Goal: Task Accomplishment & Management: Manage account settings

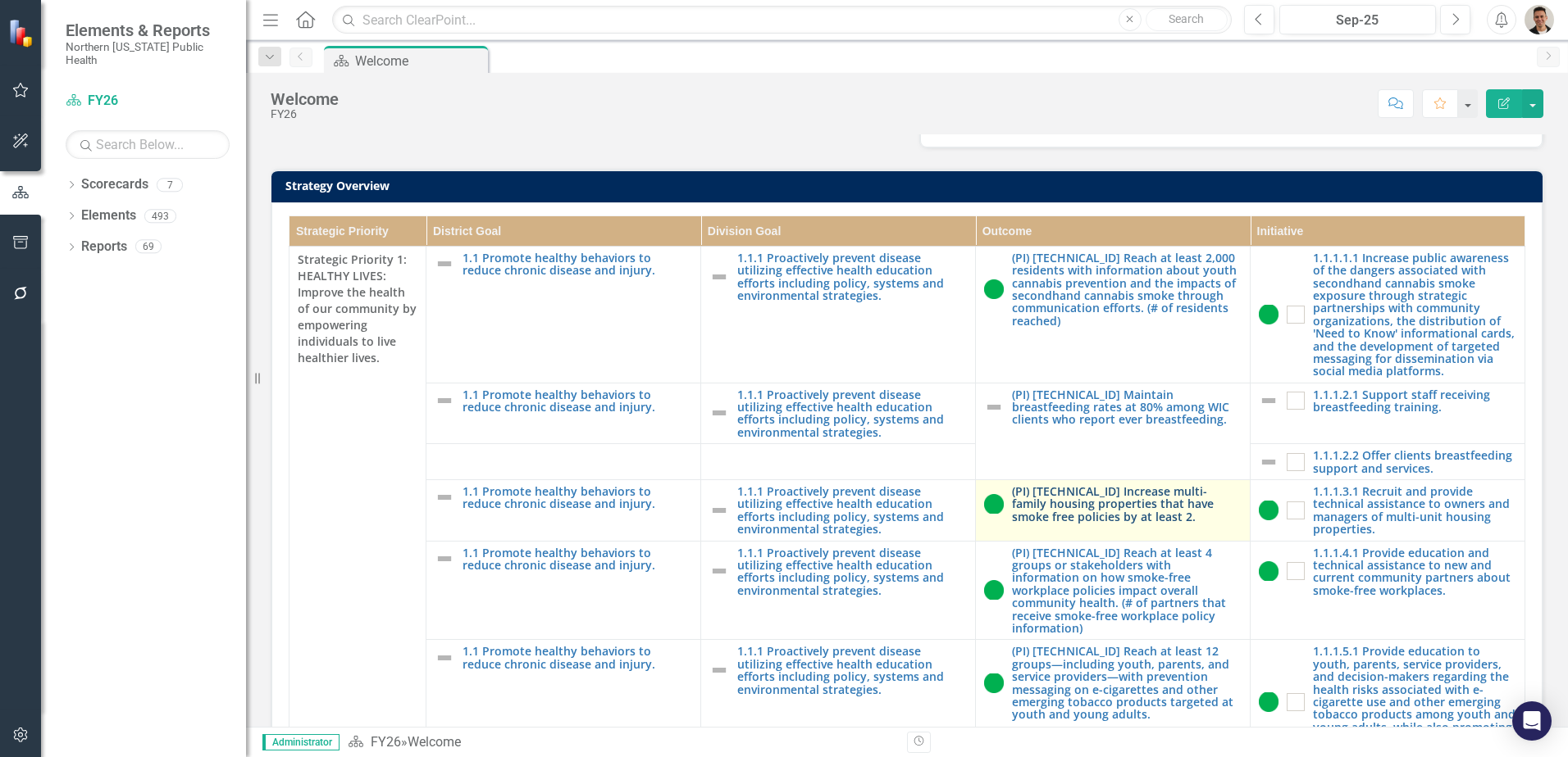
scroll to position [468, 0]
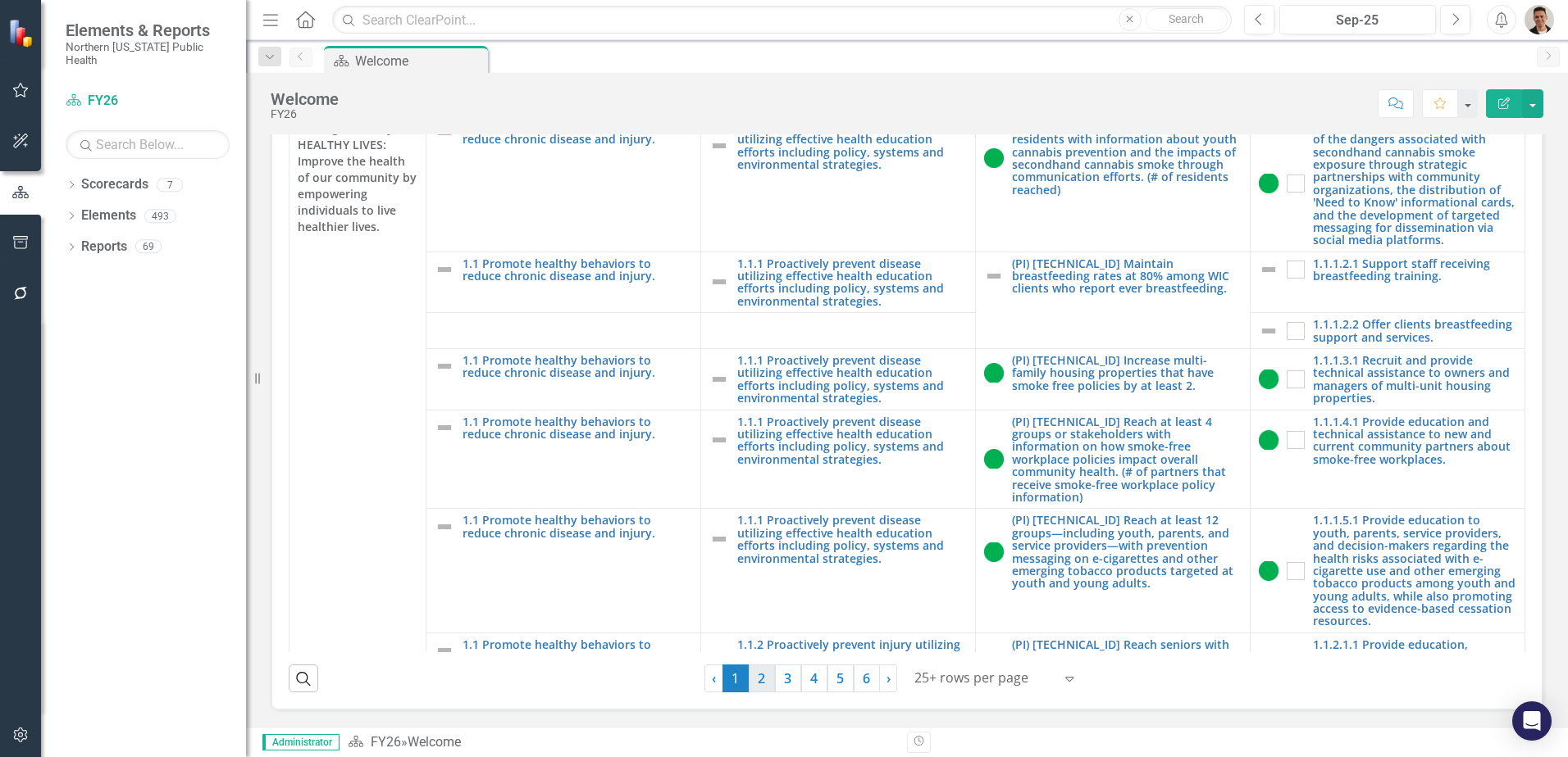
click at [749, 675] on link "2" at bounding box center [761, 678] width 26 height 28
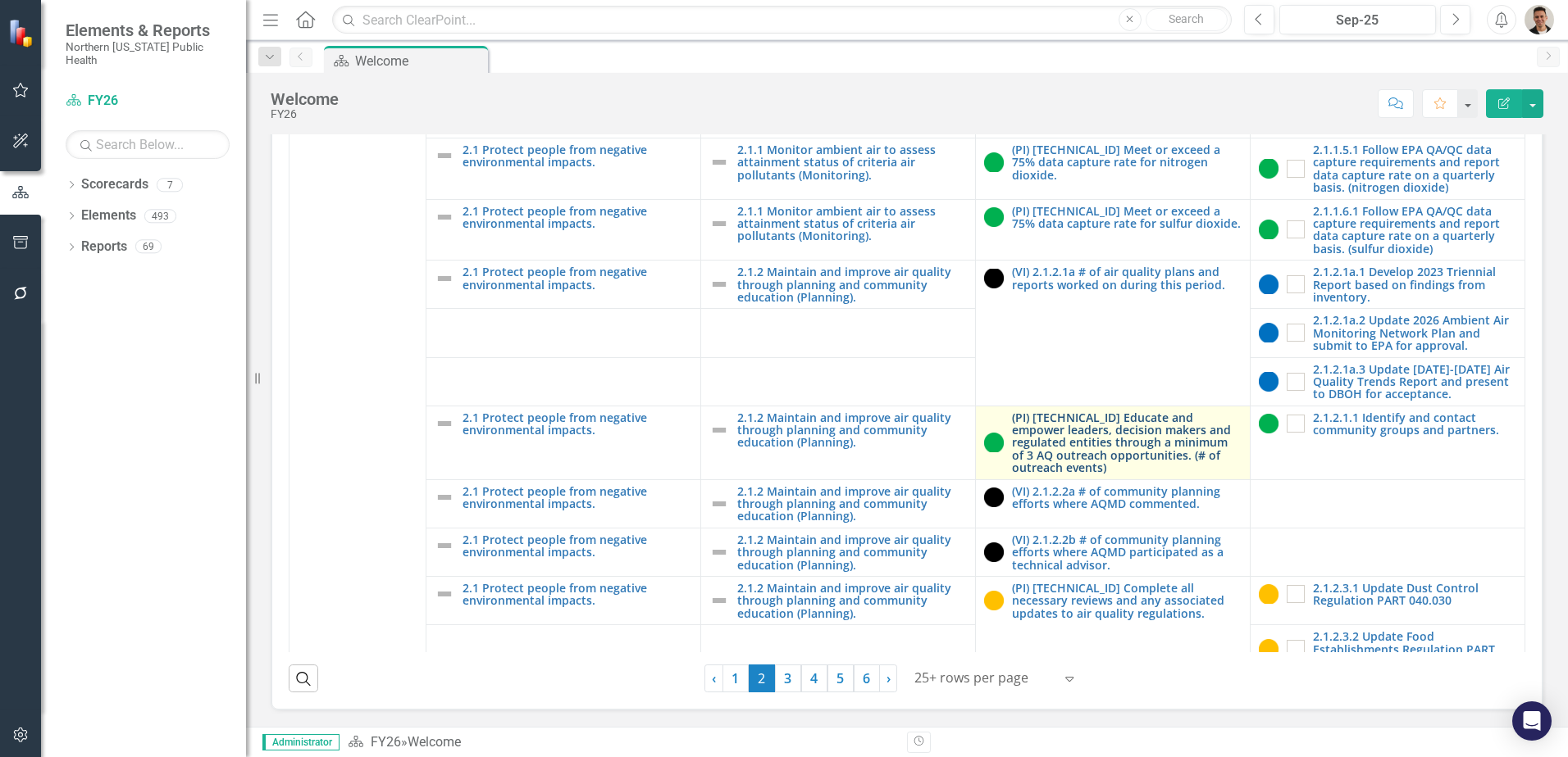
scroll to position [246, 0]
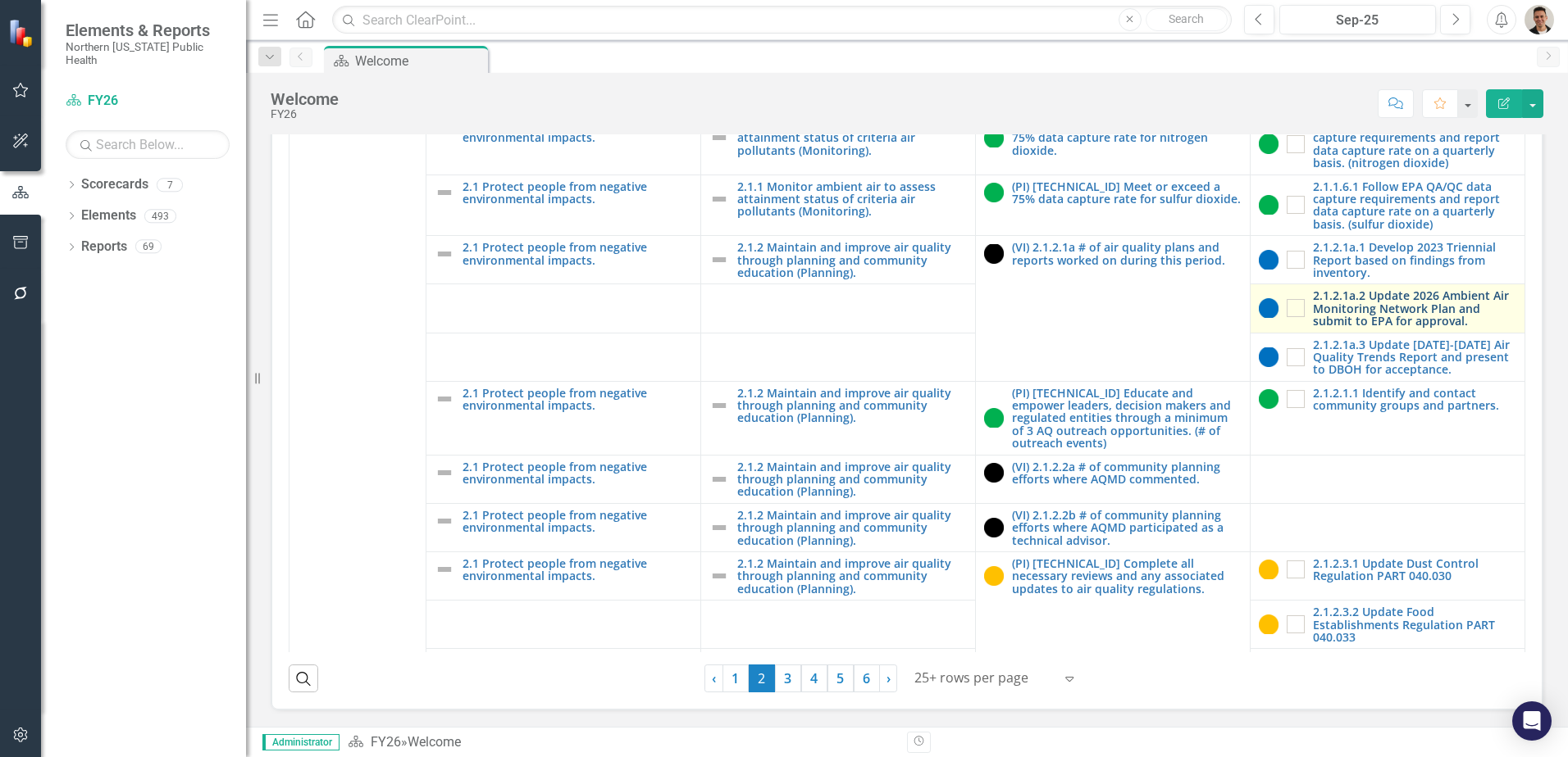
click at [1327, 310] on link "2.1.2.1a.2 Update 2026 Ambient Air Monitoring Network Plan and submit to EPA fo…" at bounding box center [1414, 308] width 204 height 38
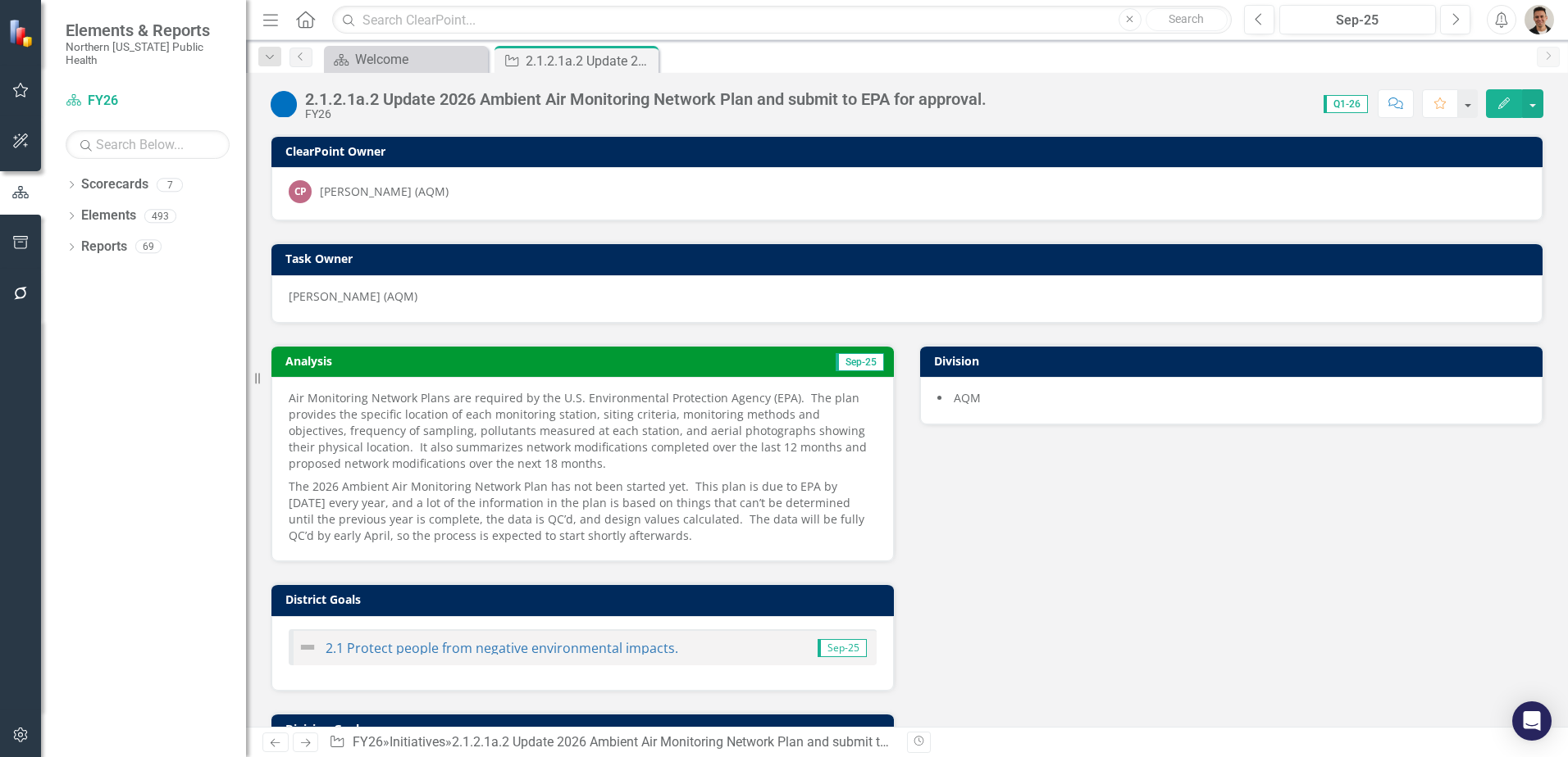
click at [377, 197] on div "[PERSON_NAME] (AQM)" at bounding box center [384, 191] width 128 height 16
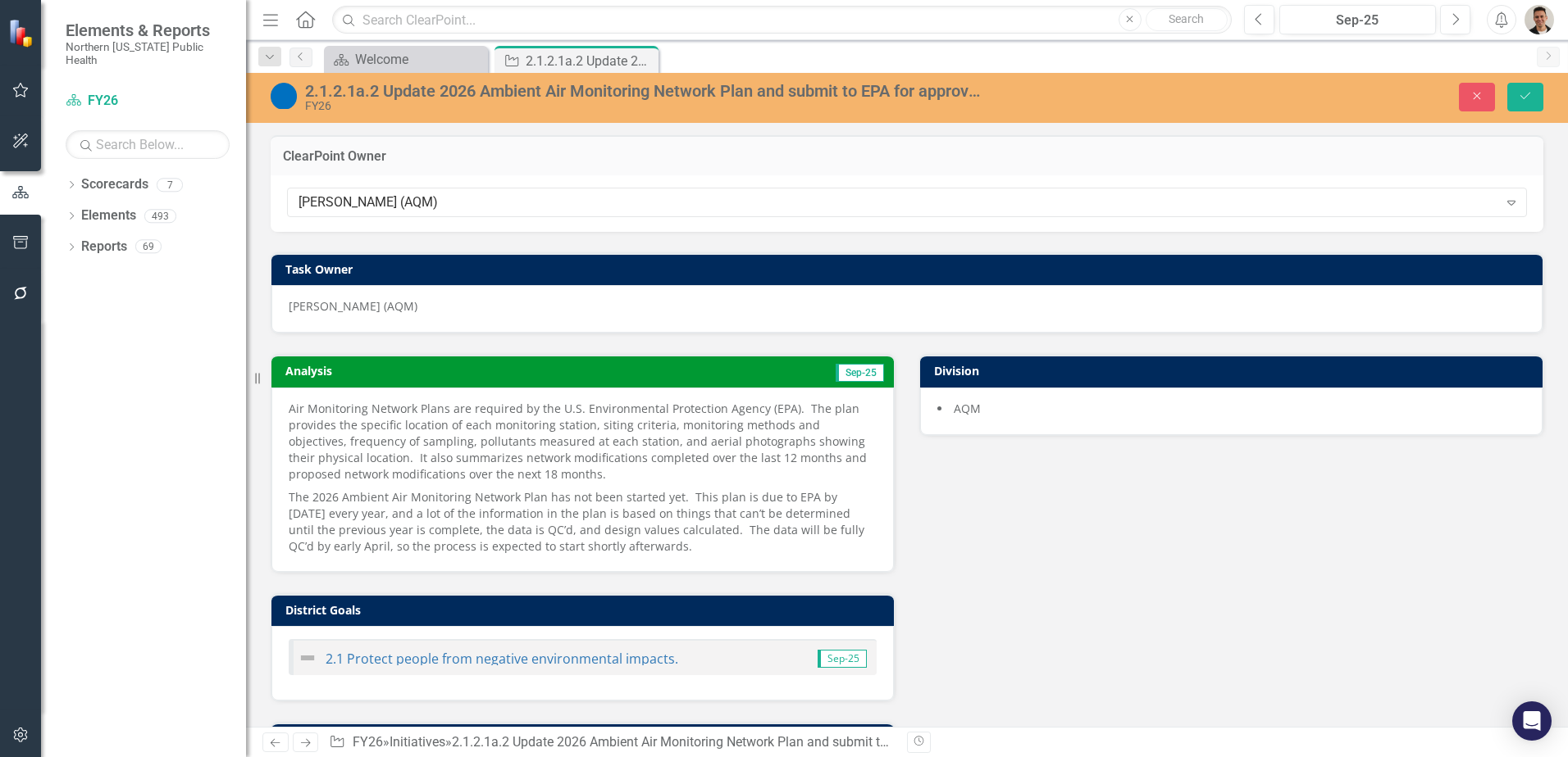
click at [442, 184] on div "[PERSON_NAME] (AQM) Expand" at bounding box center [907, 204] width 1273 height 57
click at [1468, 92] on button "Close" at bounding box center [1476, 98] width 36 height 29
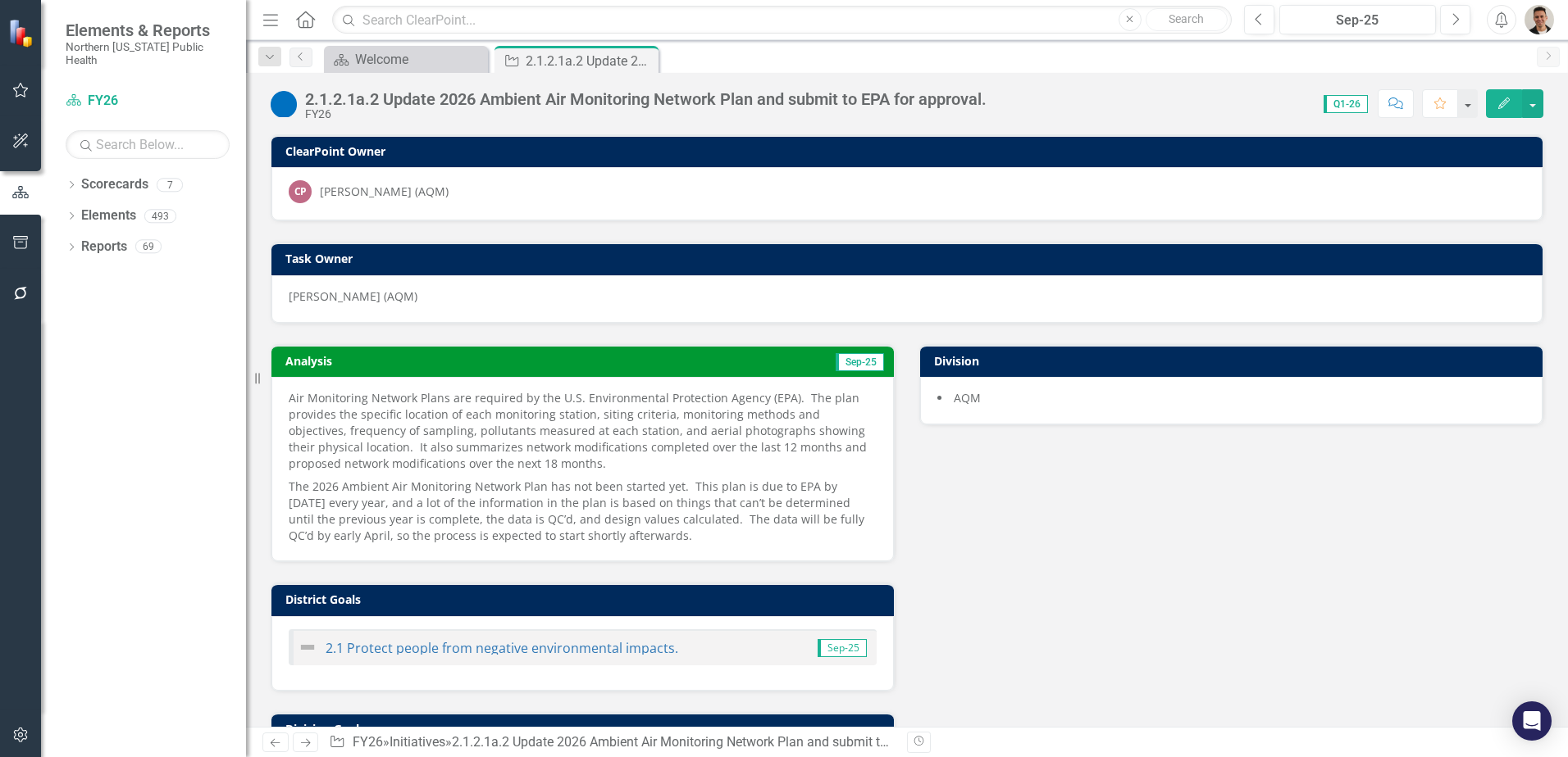
click at [445, 294] on p "[PERSON_NAME] (AQM)" at bounding box center [907, 296] width 1237 height 16
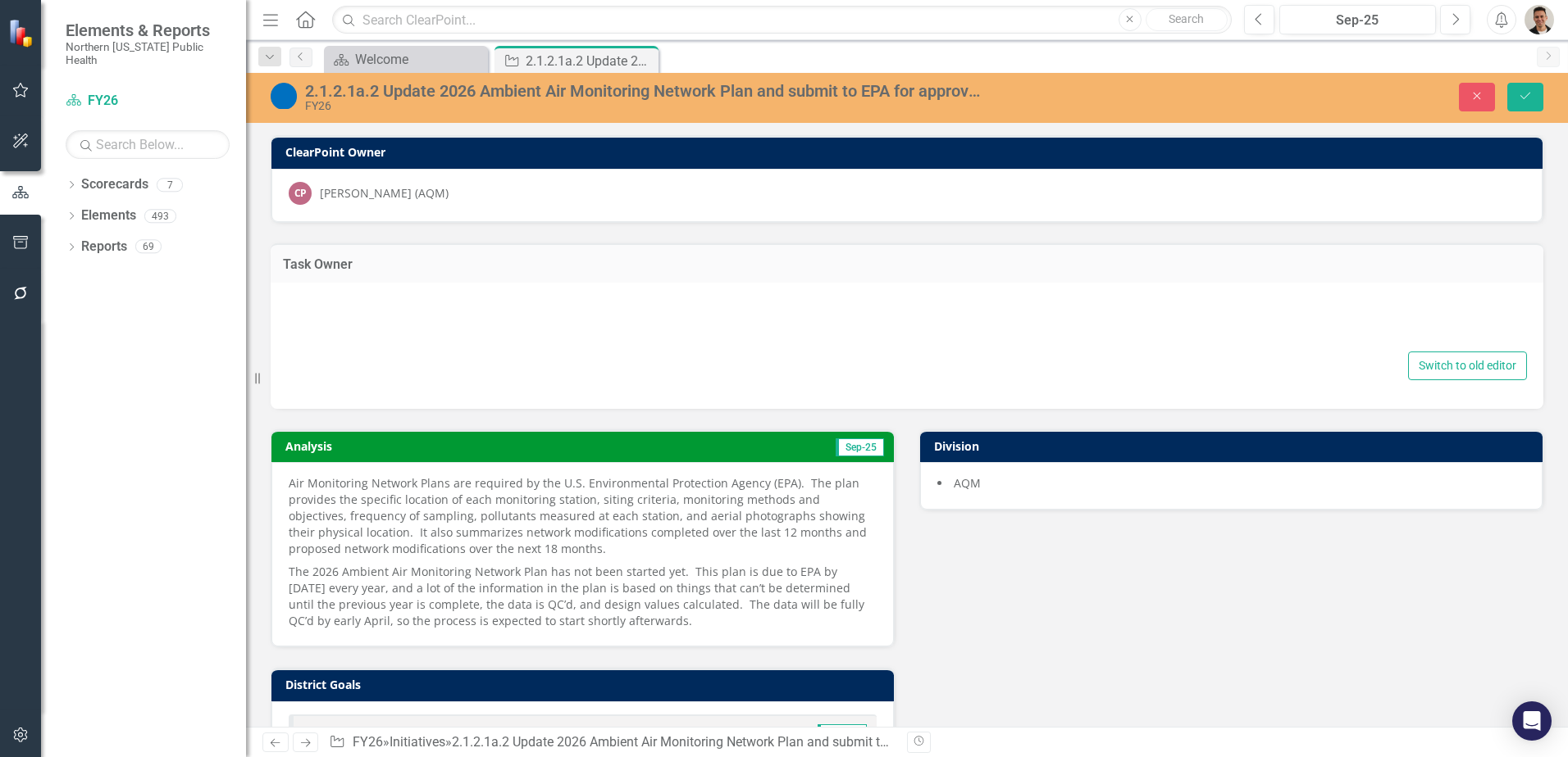
type textarea "<p>[PERSON_NAME] (AQM)</p>"
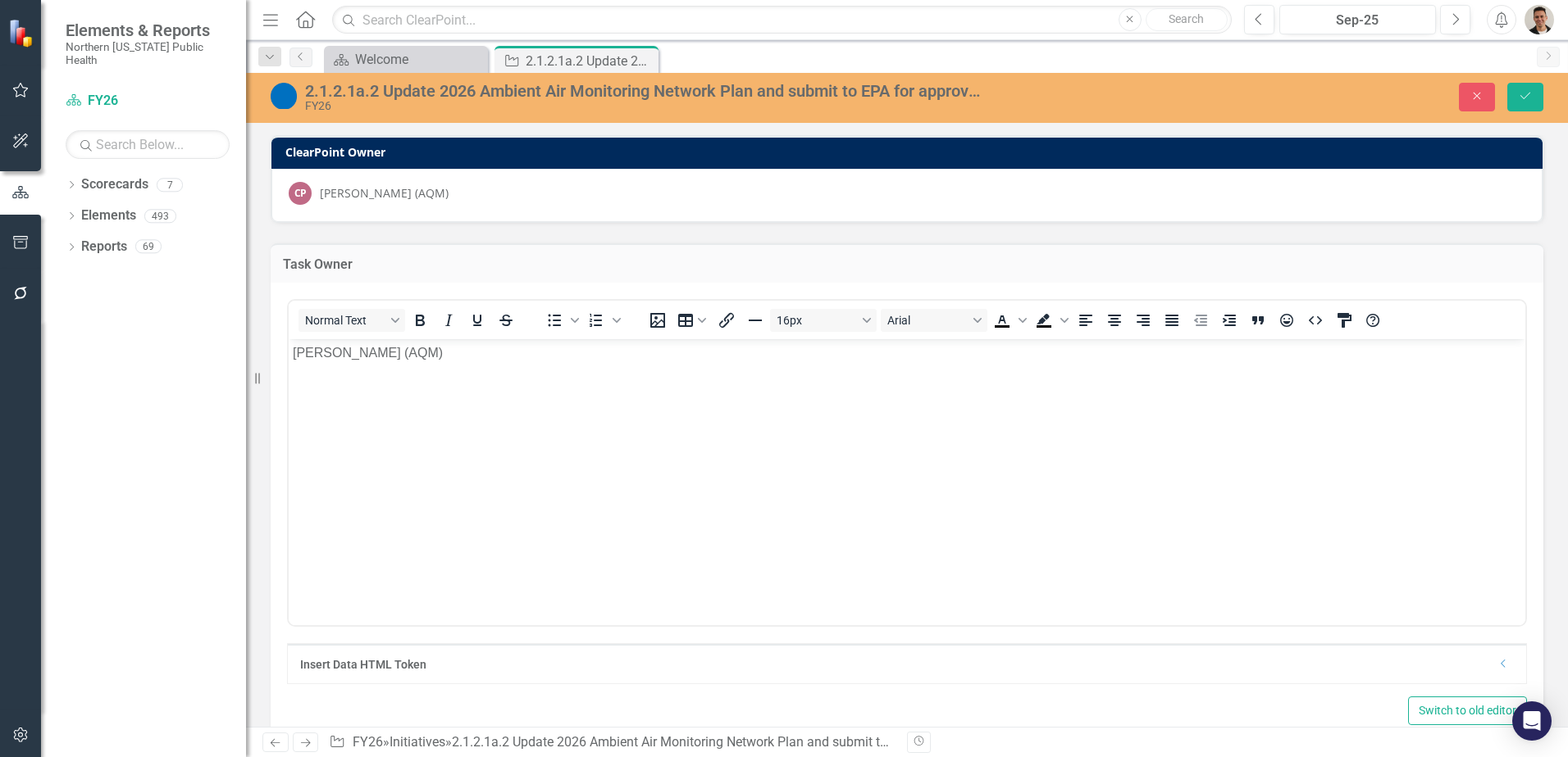
click at [409, 366] on body "[PERSON_NAME] (AQM)" at bounding box center [907, 462] width 1237 height 246
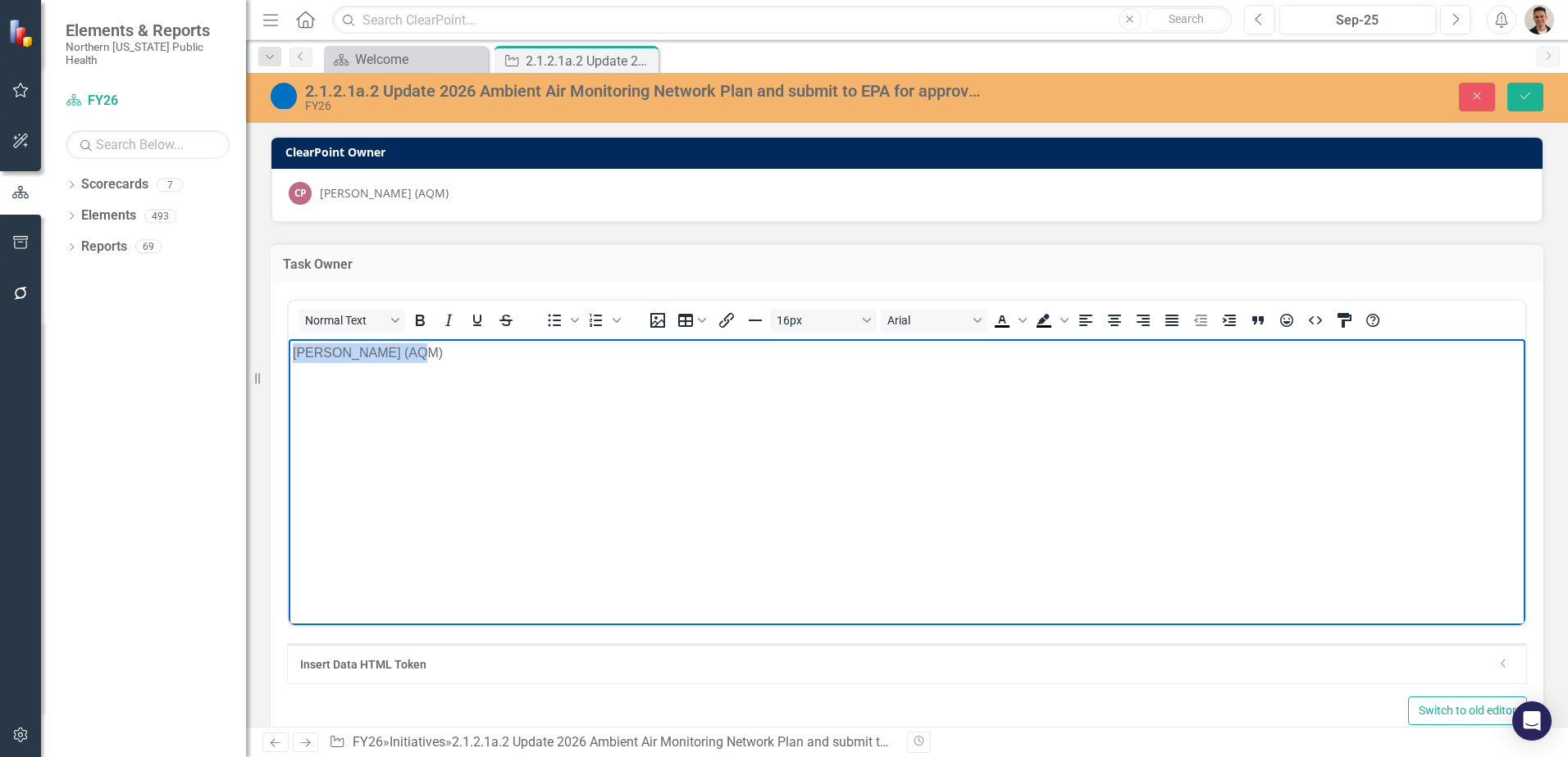
drag, startPoint x: 405, startPoint y: 350, endPoint x: 241, endPoint y: 368, distance: 165.0
click at [289, 368] on html "[PERSON_NAME] (AQM)" at bounding box center [907, 462] width 1237 height 246
click at [1522, 95] on icon "Save" at bounding box center [1525, 96] width 14 height 12
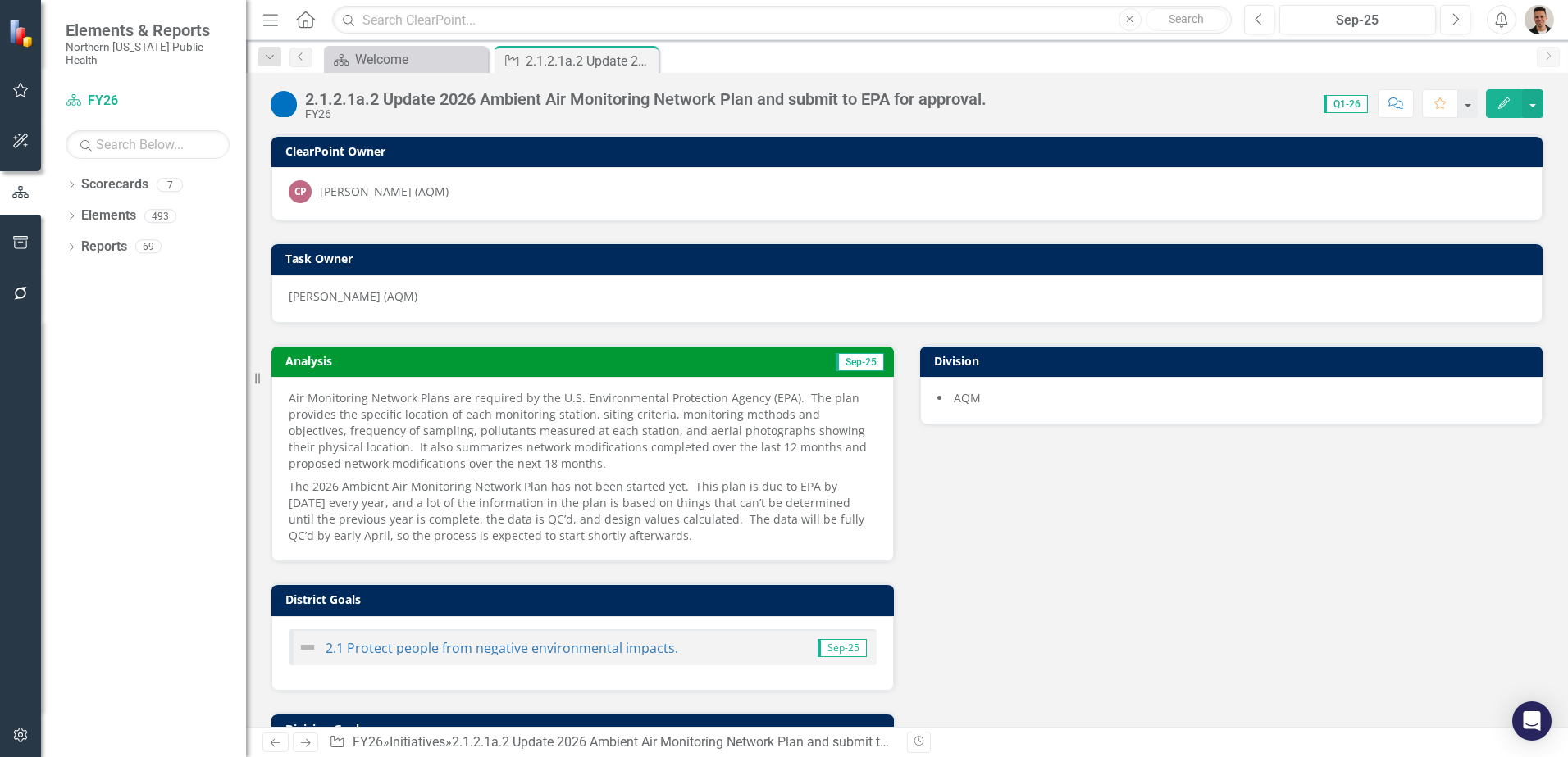
drag, startPoint x: 645, startPoint y: 56, endPoint x: 255, endPoint y: 282, distance: 450.8
click at [0, 0] on icon "Close" at bounding box center [0, 0] width 0 height 0
